Goal: Transaction & Acquisition: Register for event/course

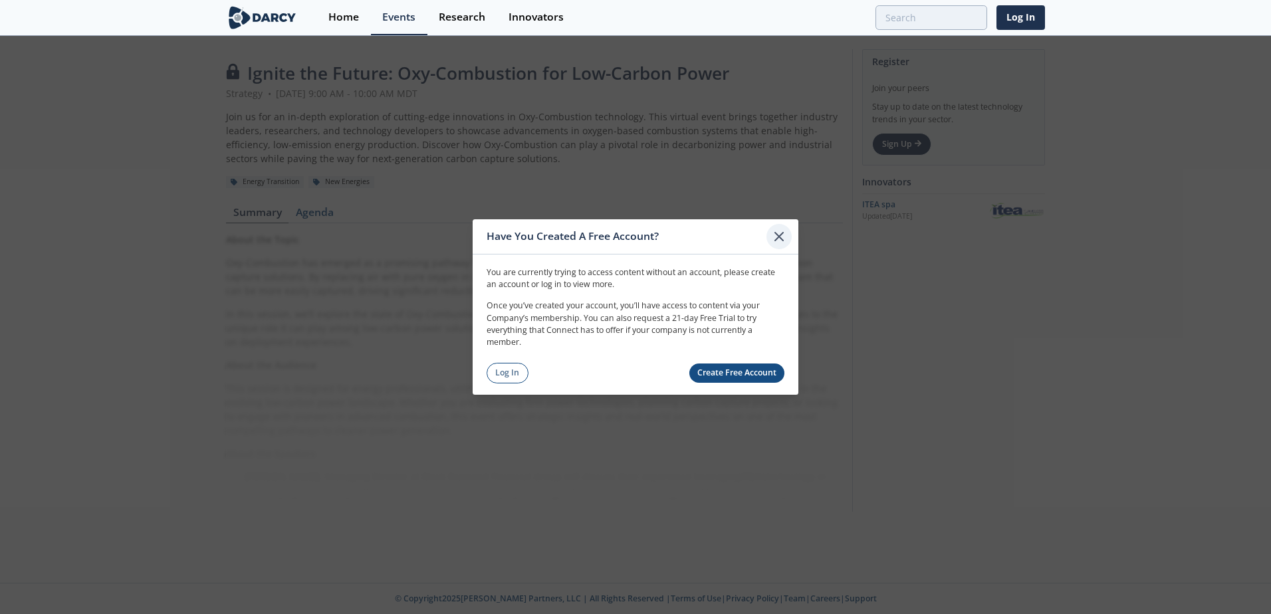
click at [781, 227] on div at bounding box center [779, 236] width 25 height 25
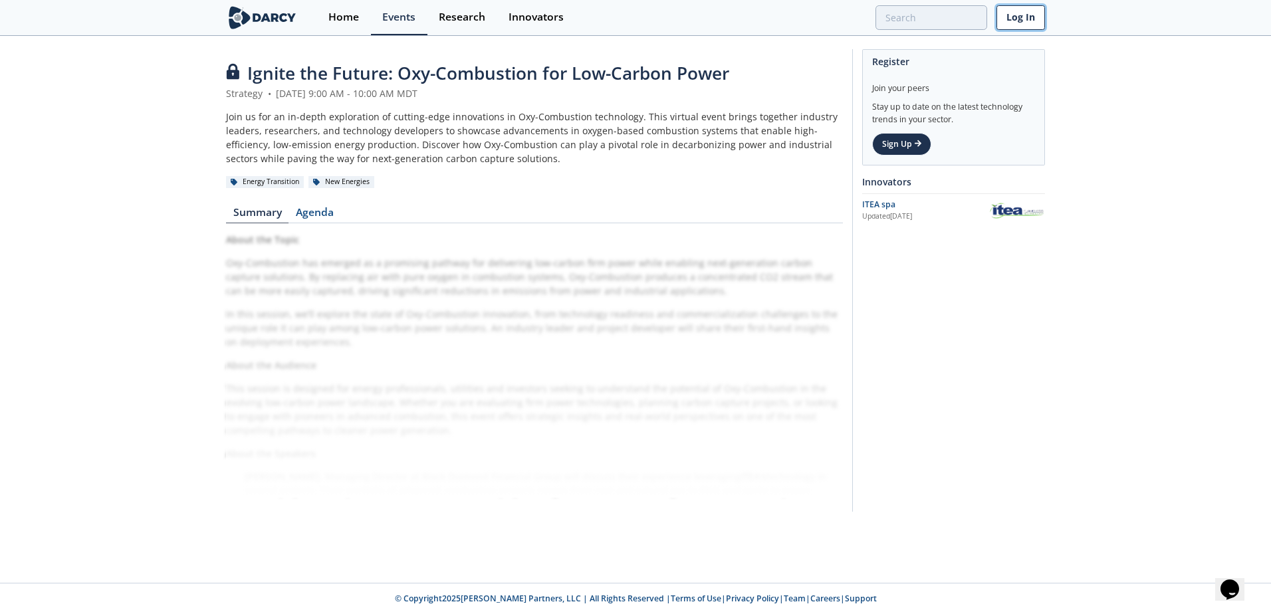
click at [1031, 21] on link "Log In" at bounding box center [1021, 17] width 49 height 25
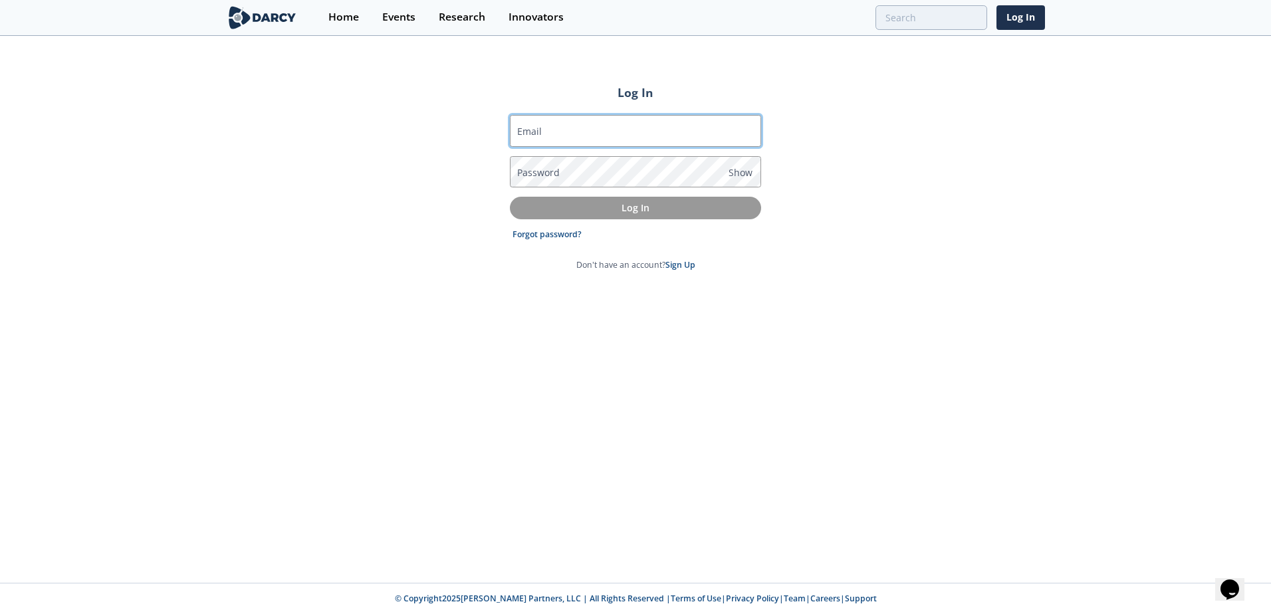
click at [618, 120] on input "Email" at bounding box center [635, 131] width 251 height 32
type input "[PERSON_NAME][EMAIL_ADDRESS][PERSON_NAME][DOMAIN_NAME]"
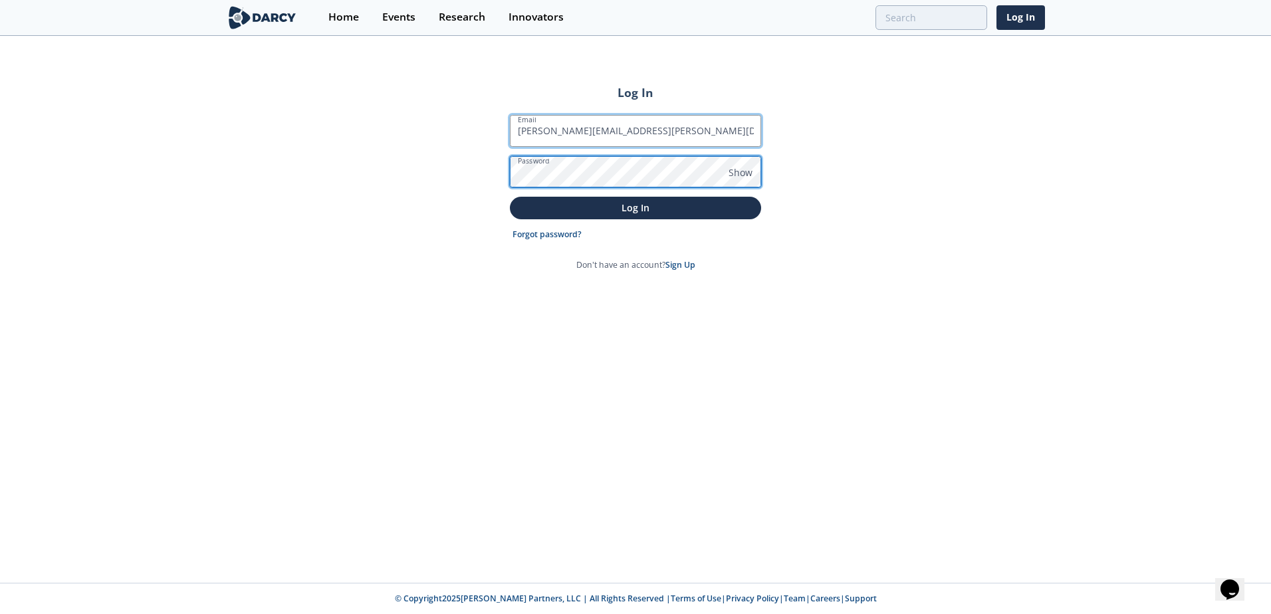
click at [510, 197] on button "Log In" at bounding box center [635, 208] width 251 height 22
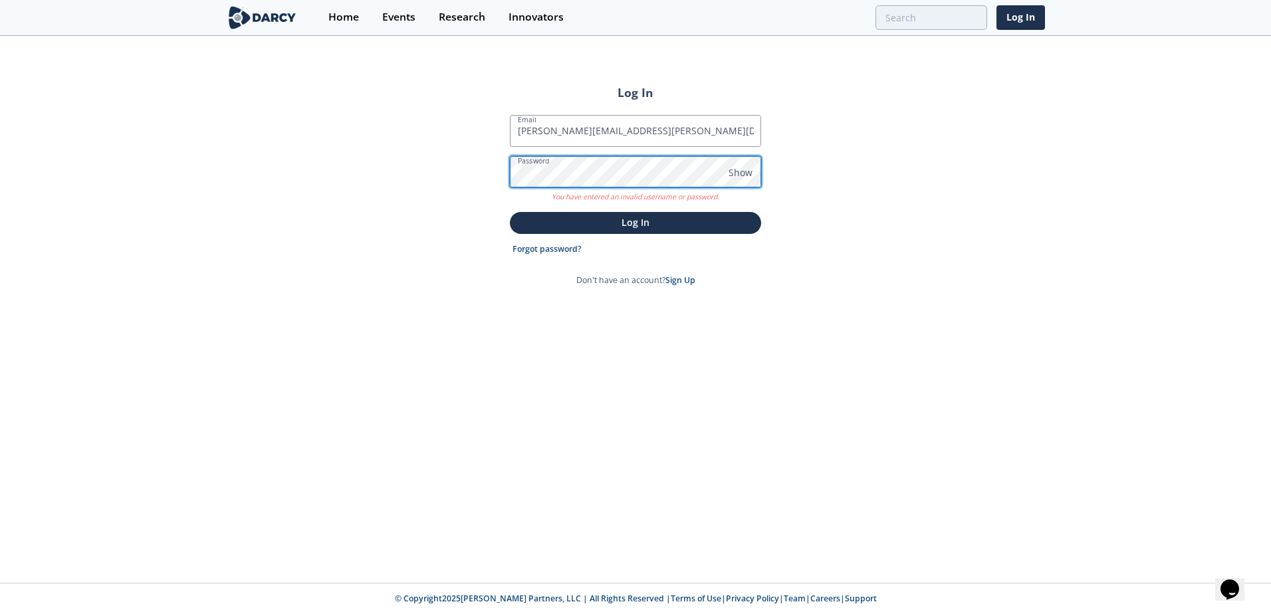
click at [450, 157] on div "Log In Email [PERSON_NAME][EMAIL_ADDRESS][PERSON_NAME][DOMAIN_NAME] Password Sh…" at bounding box center [635, 310] width 1271 height 546
click at [510, 212] on button "Log In" at bounding box center [635, 223] width 251 height 22
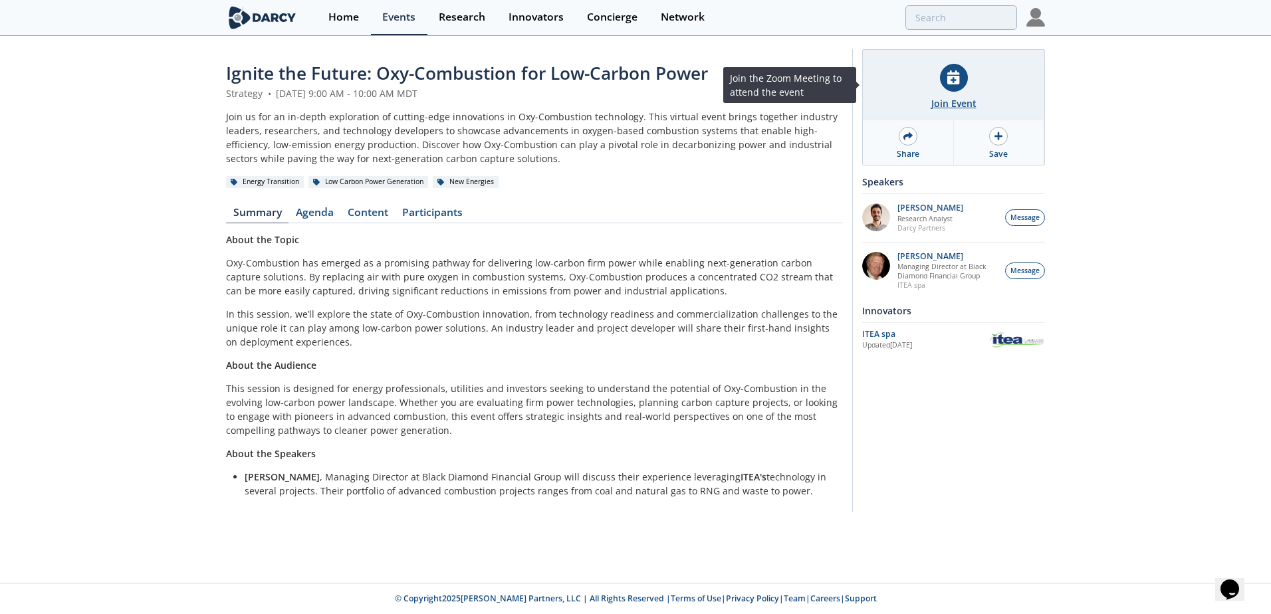
click at [966, 98] on div "Join Event" at bounding box center [954, 103] width 45 height 14
